Goal: Task Accomplishment & Management: Manage account settings

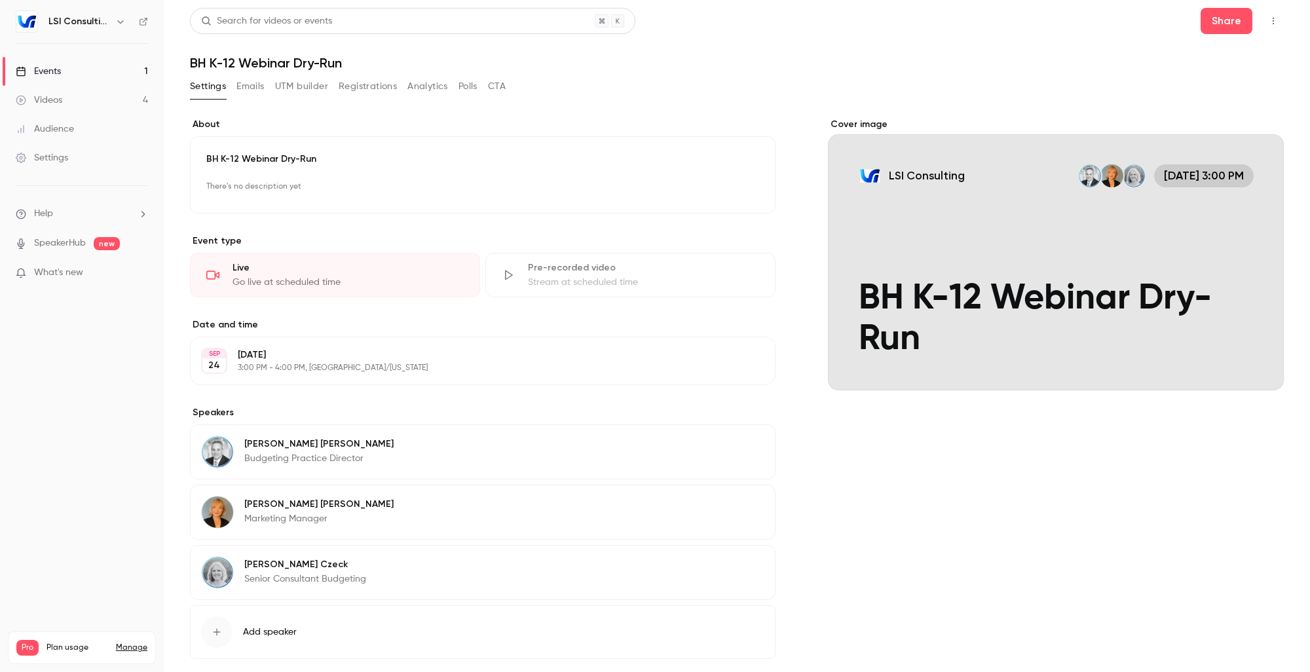
click at [49, 77] on div "Events" at bounding box center [38, 71] width 45 height 13
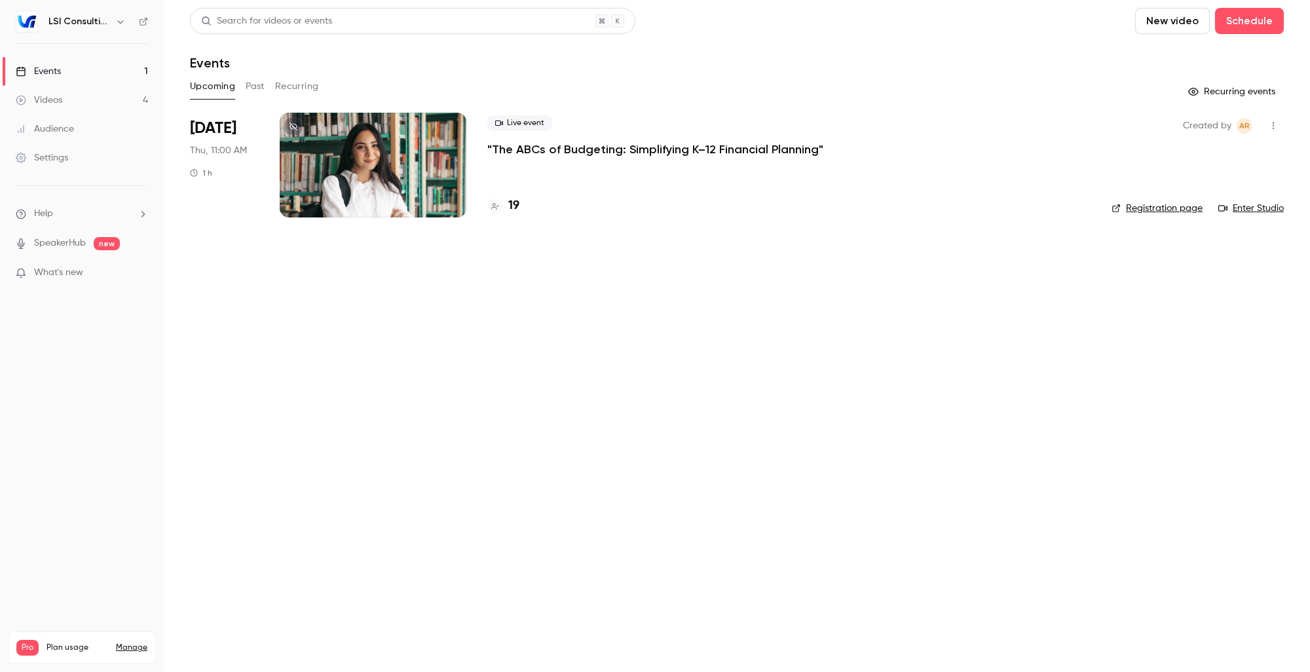
click at [1273, 125] on icon "button" at bounding box center [1273, 126] width 1 height 7
click at [657, 323] on div at bounding box center [655, 336] width 1310 height 672
click at [678, 321] on main "Search for videos or events New video Schedule Events Upcoming Past Recurring R…" at bounding box center [737, 336] width 1146 height 672
click at [508, 350] on main "Search for videos or events New video Schedule Events Upcoming Past Recurring R…" at bounding box center [737, 336] width 1146 height 672
click at [74, 268] on span "What's new" at bounding box center [58, 273] width 49 height 14
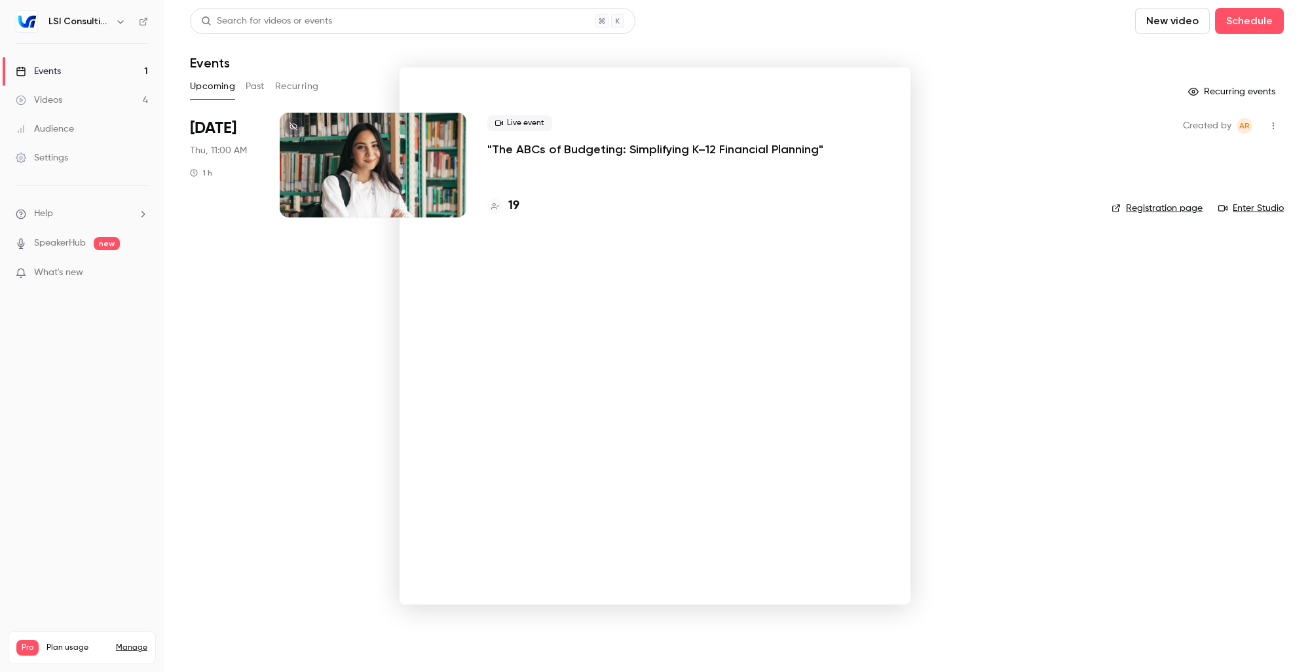
click at [970, 73] on div at bounding box center [655, 336] width 1310 height 672
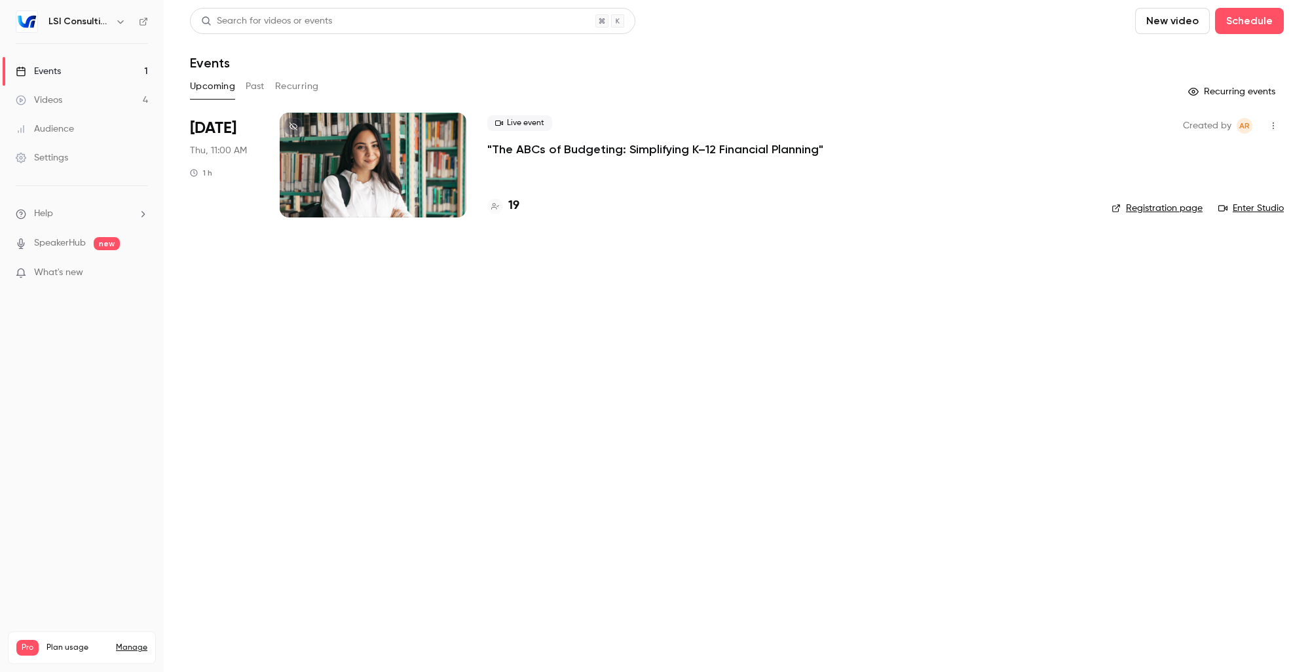
click at [450, 303] on main "Search for videos or events New video Schedule Events Upcoming Past Recurring R…" at bounding box center [737, 336] width 1146 height 672
drag, startPoint x: 450, startPoint y: 303, endPoint x: 702, endPoint y: 317, distance: 252.6
click at [702, 317] on main "Search for videos or events New video Schedule Events Upcoming Past Recurring R…" at bounding box center [737, 336] width 1146 height 672
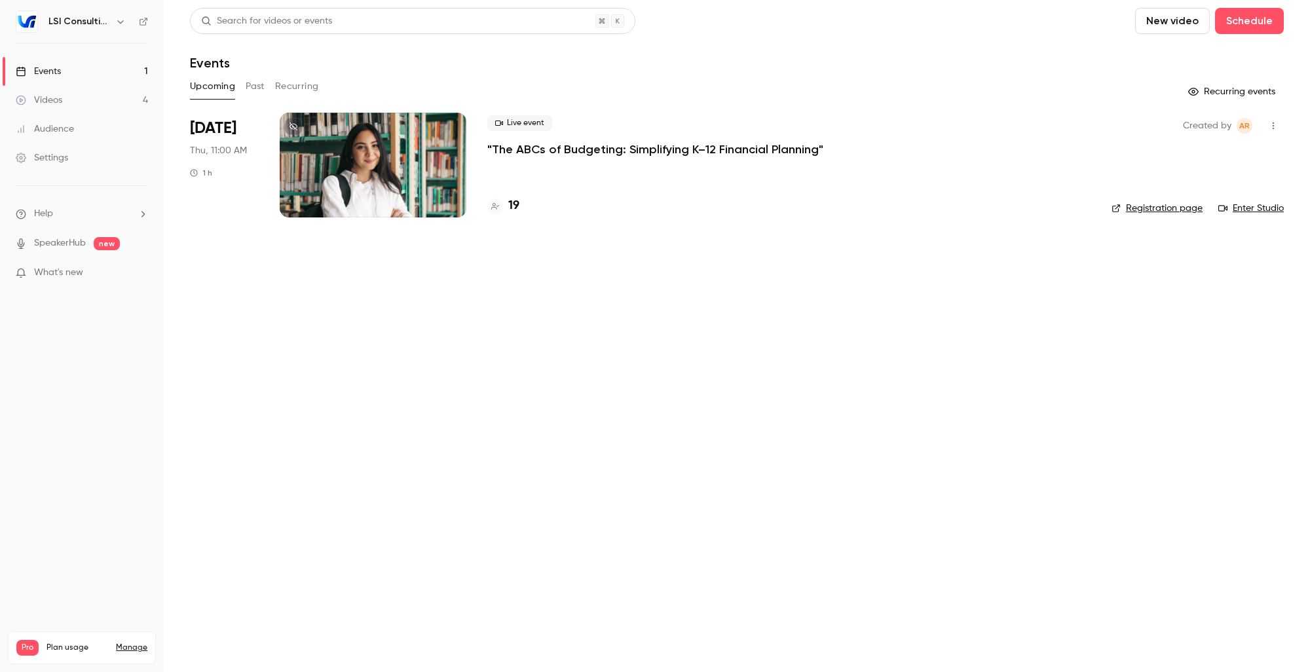
click at [401, 212] on div at bounding box center [373, 165] width 187 height 105
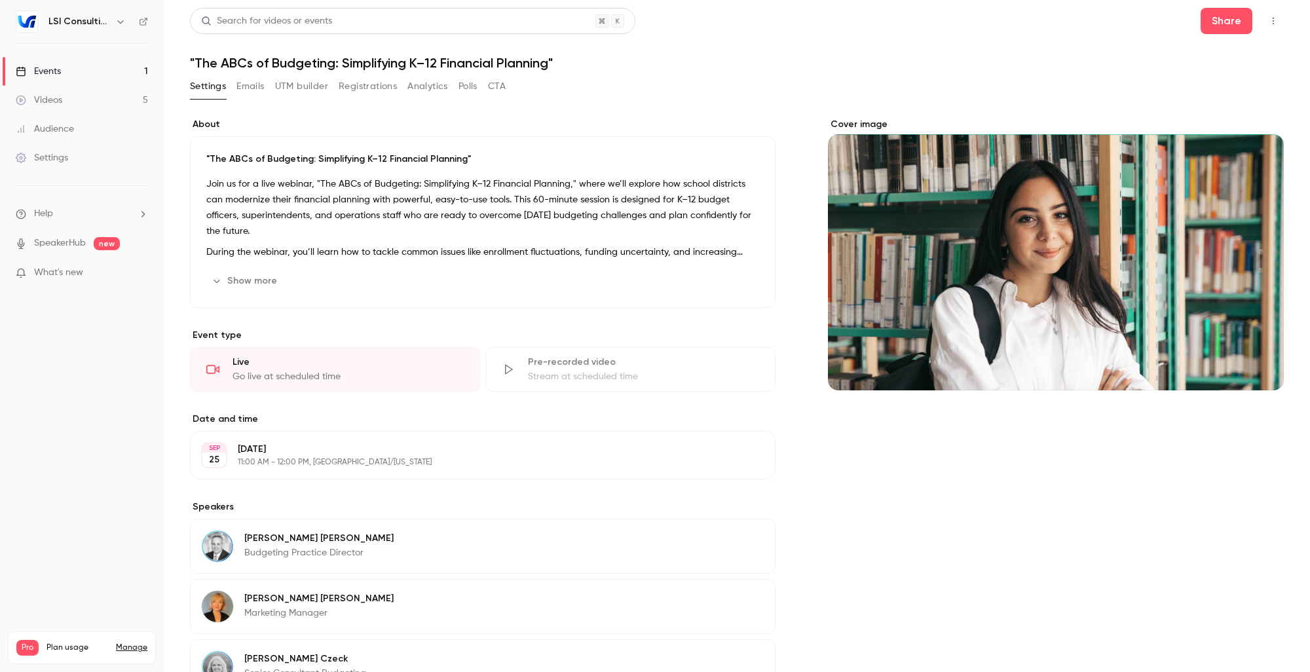
scroll to position [160, 0]
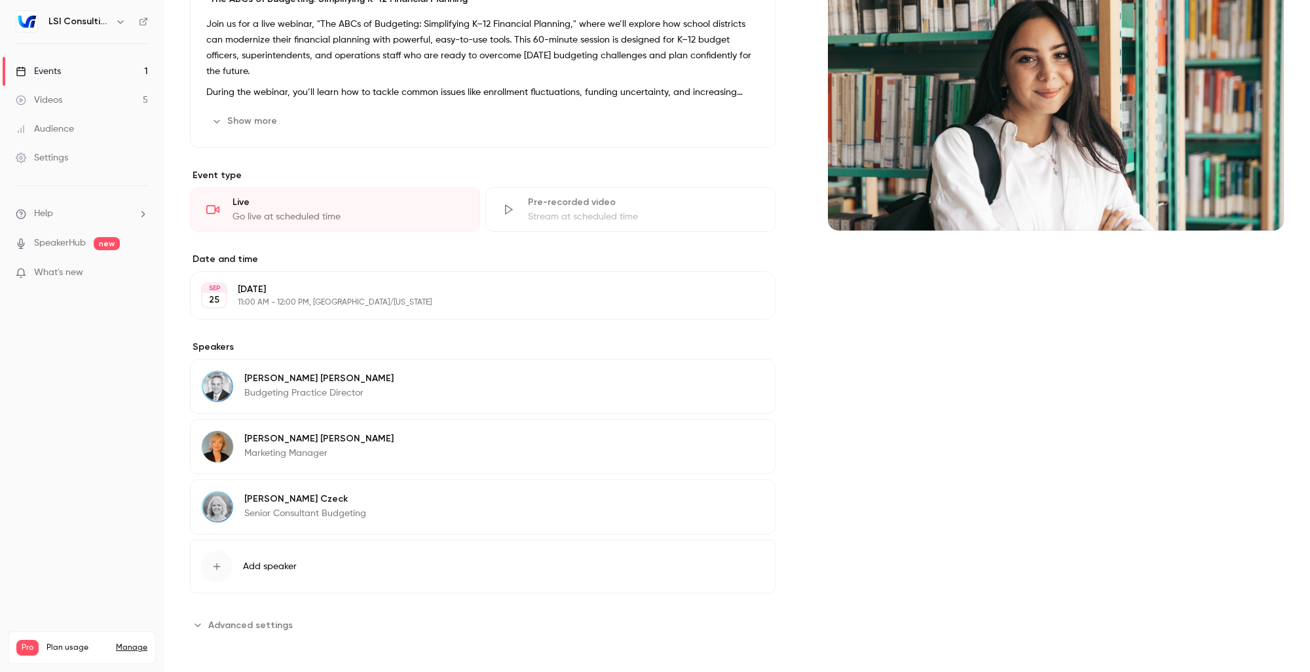
click at [262, 624] on span "Advanced settings" at bounding box center [250, 625] width 85 height 14
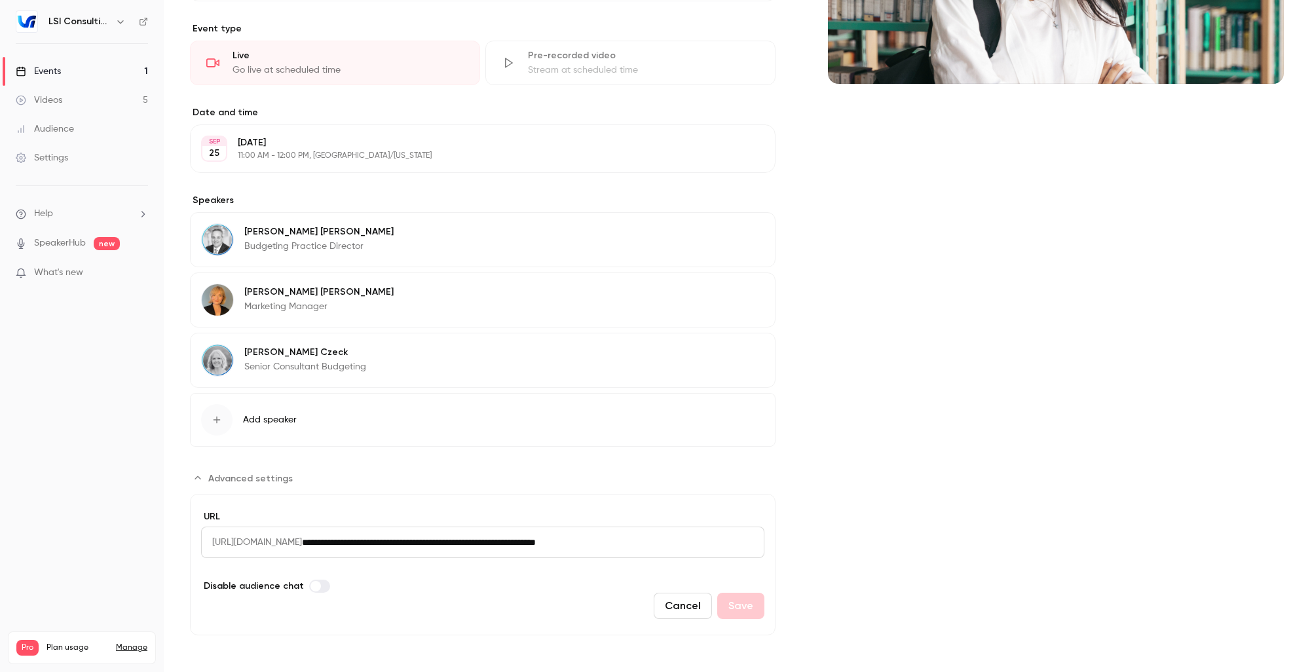
scroll to position [0, 0]
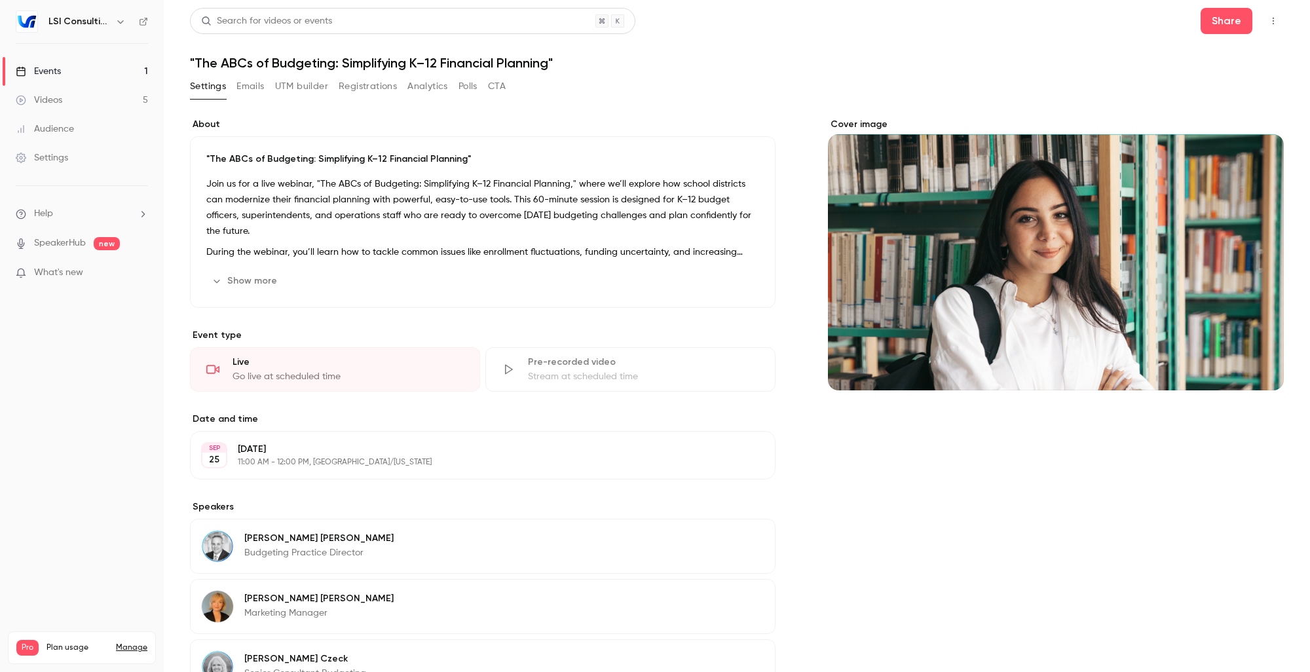
click at [641, 80] on div "Settings Emails UTM builder Registrations Analytics Polls CTA" at bounding box center [737, 89] width 1094 height 26
click at [309, 88] on button "UTM builder" at bounding box center [301, 86] width 53 height 21
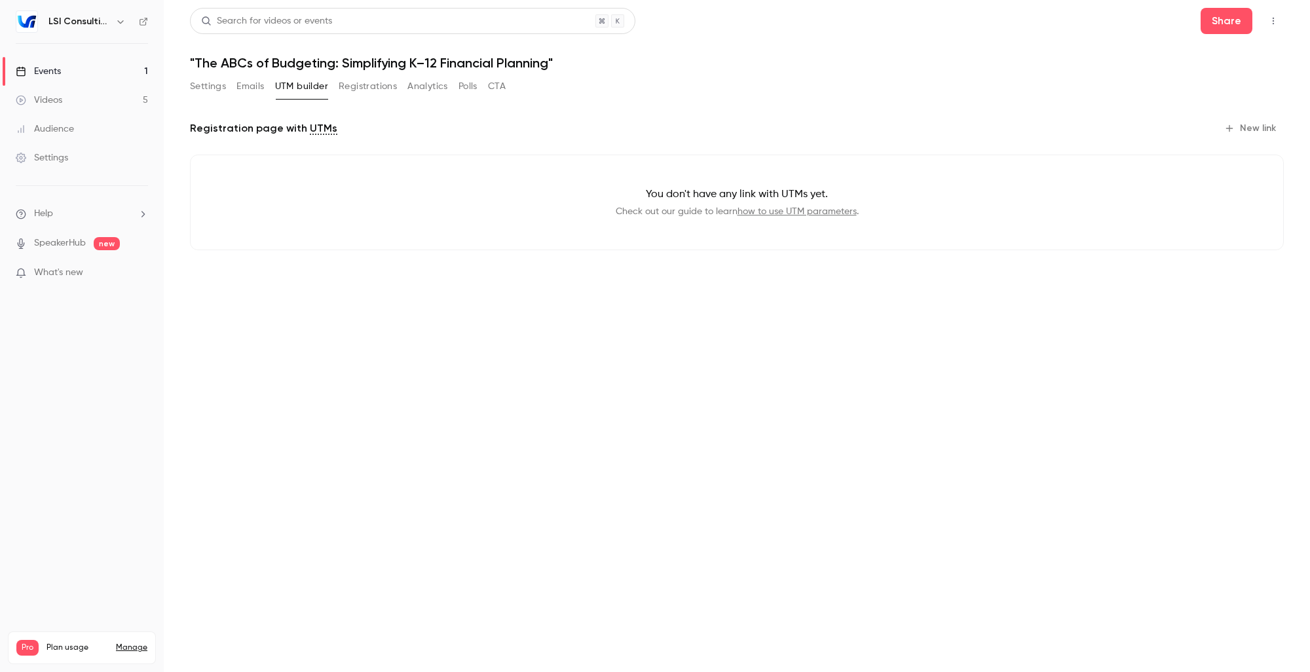
click at [349, 88] on button "Registrations" at bounding box center [368, 86] width 58 height 21
